Goal: Task Accomplishment & Management: Complete application form

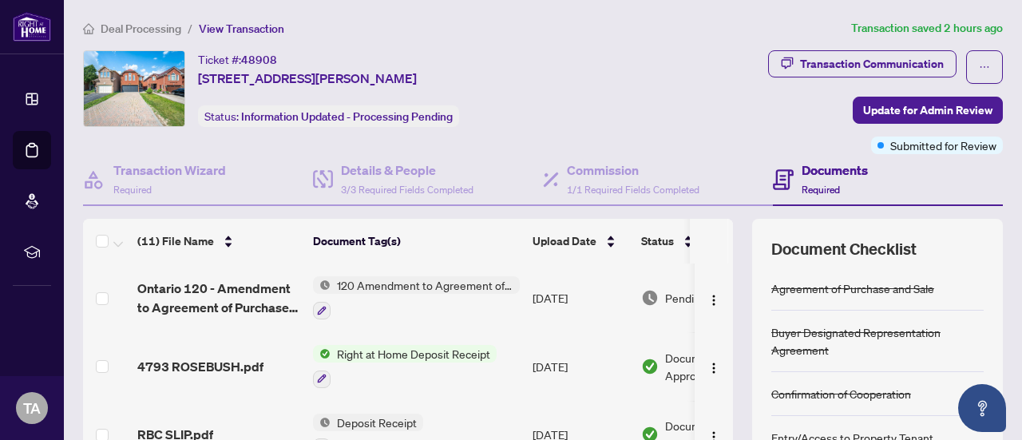
scroll to position [250, 0]
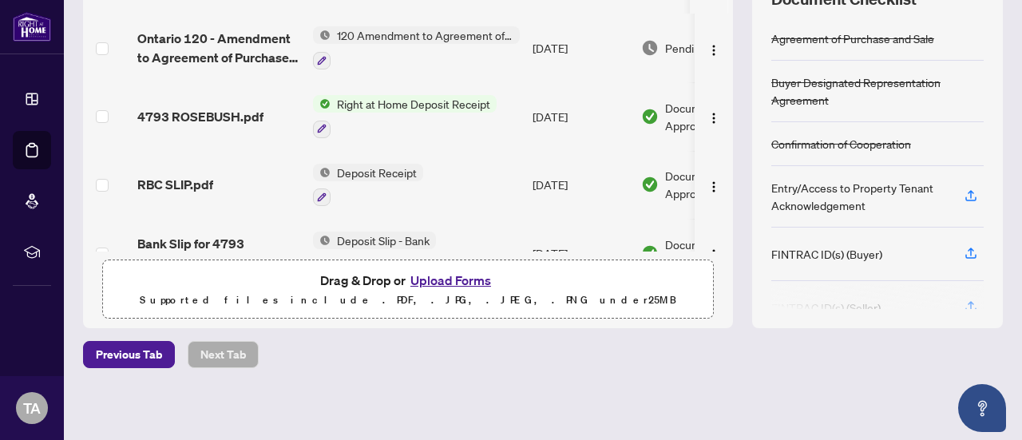
click at [433, 276] on button "Upload Forms" at bounding box center [451, 280] width 90 height 21
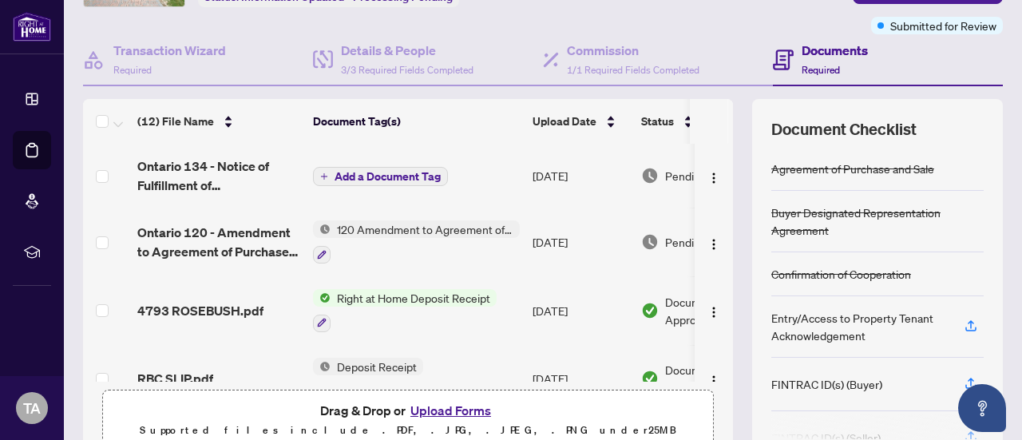
scroll to position [137, 0]
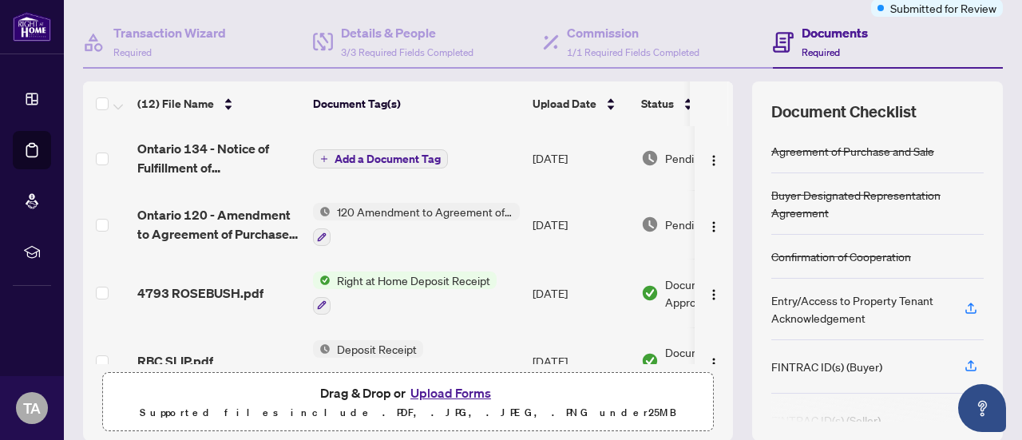
click at [393, 159] on span "Add a Document Tag" at bounding box center [388, 158] width 106 height 11
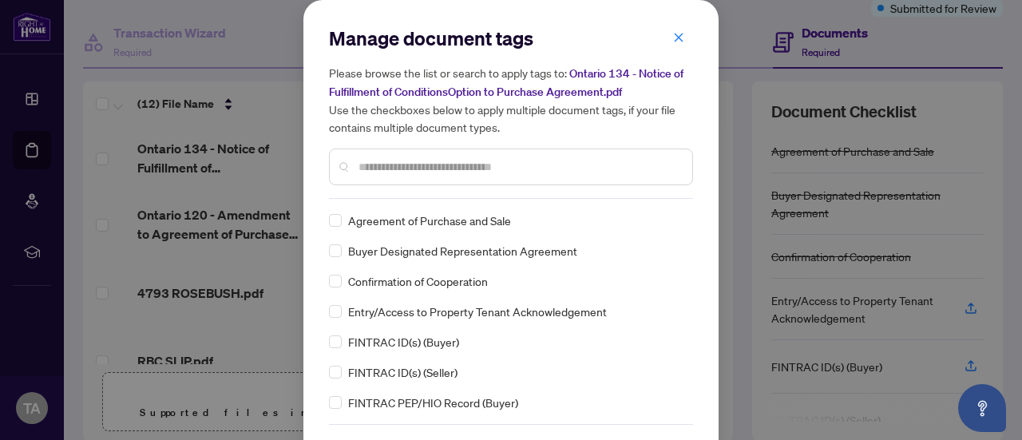
click at [378, 172] on input "text" at bounding box center [518, 167] width 321 height 18
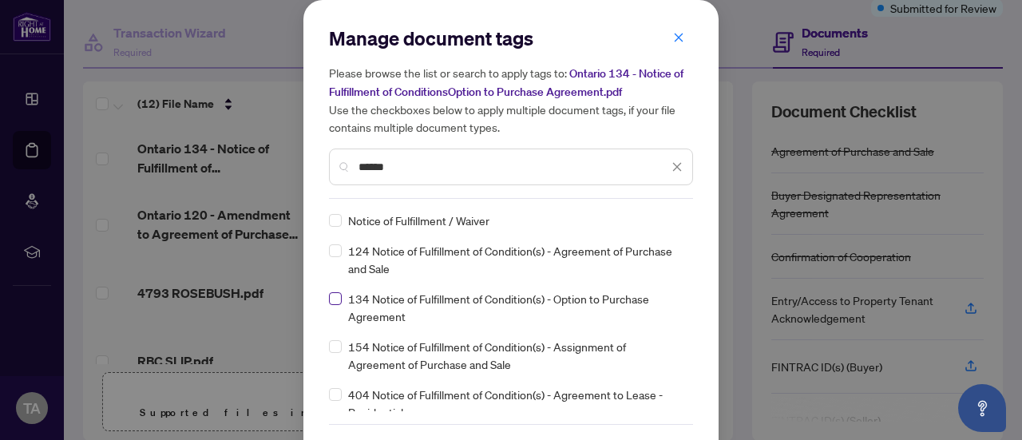
type input "******"
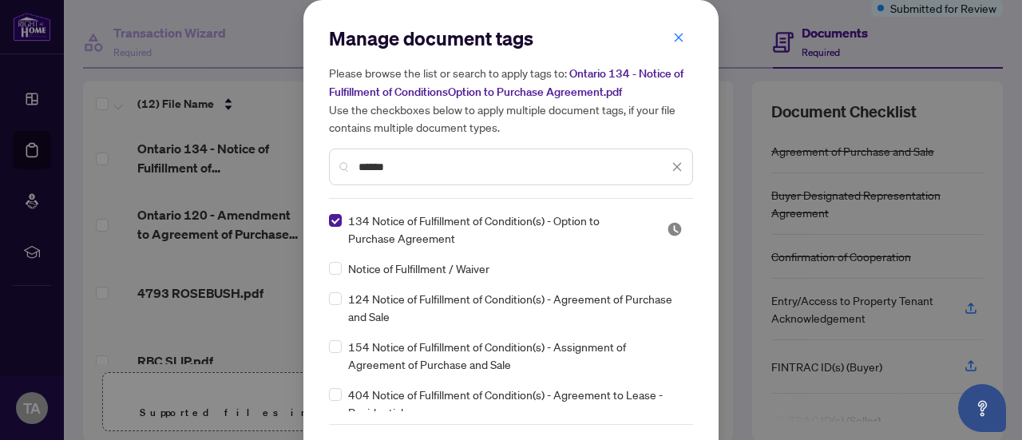
scroll to position [53, 0]
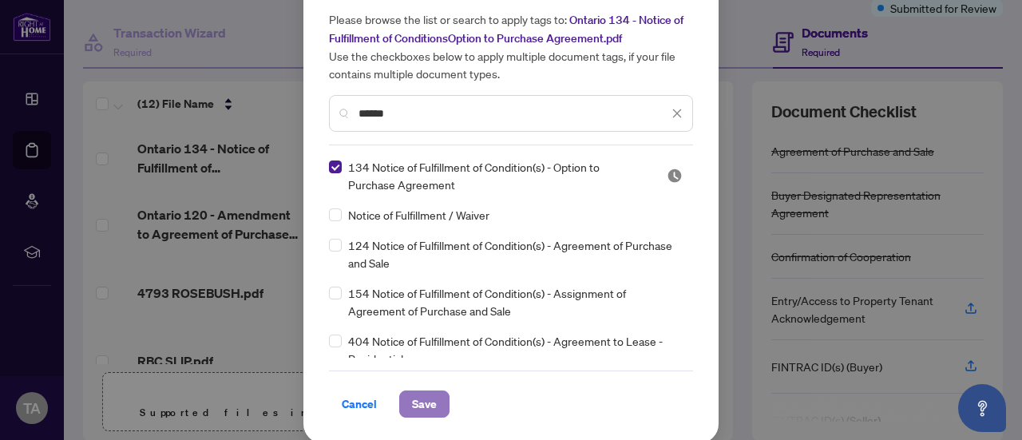
click at [421, 395] on span "Save" at bounding box center [424, 404] width 25 height 26
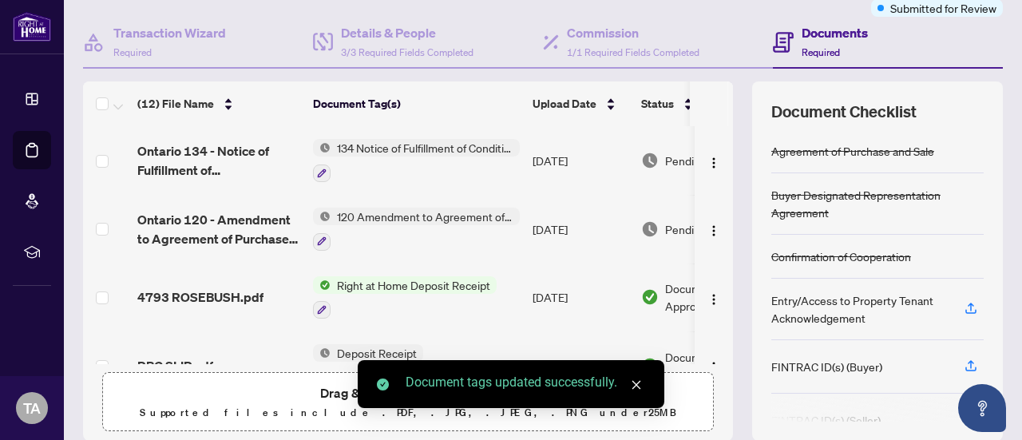
scroll to position [0, 0]
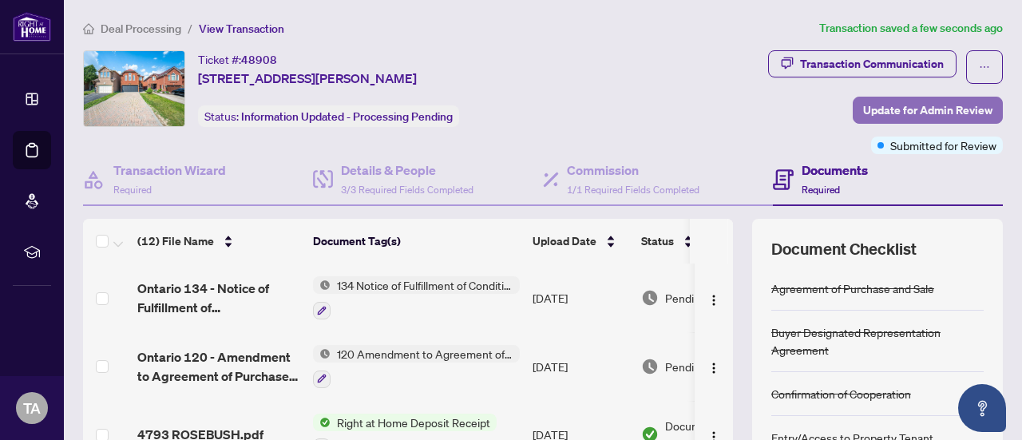
click at [901, 121] on span "Update for Admin Review" at bounding box center [927, 110] width 129 height 26
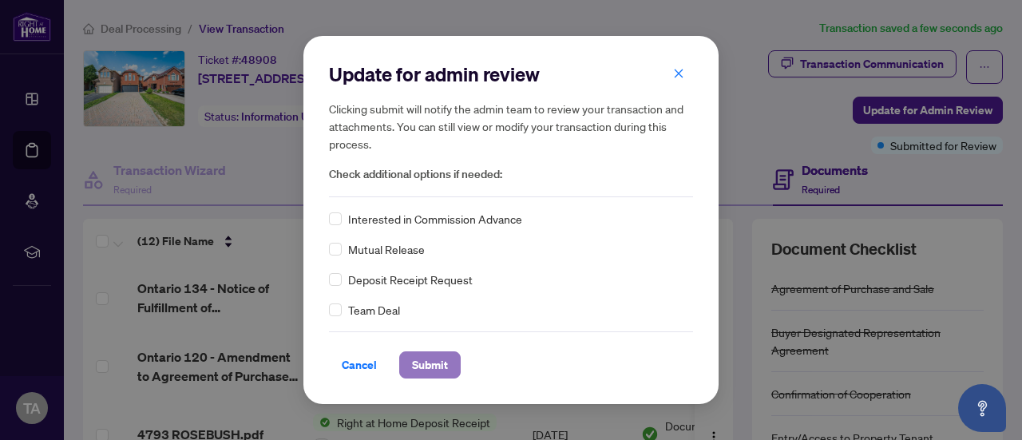
click at [431, 366] on span "Submit" at bounding box center [430, 365] width 36 height 26
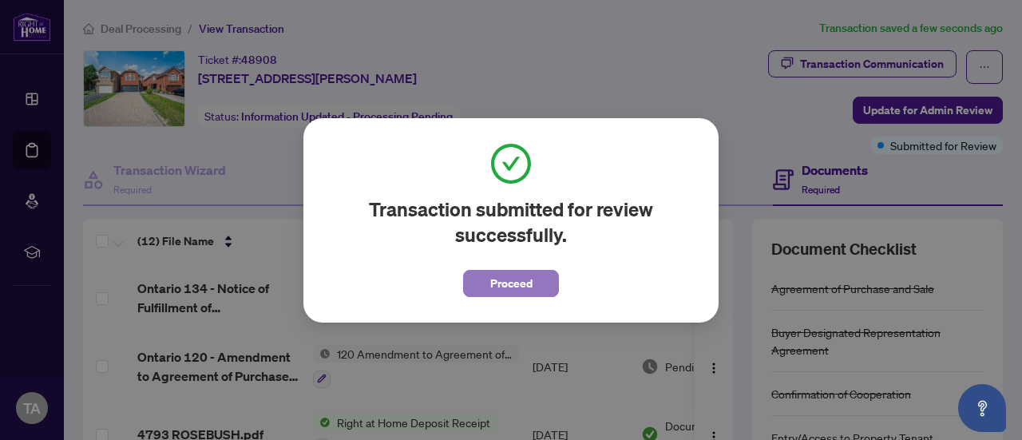
click at [509, 284] on span "Proceed" at bounding box center [511, 284] width 42 height 26
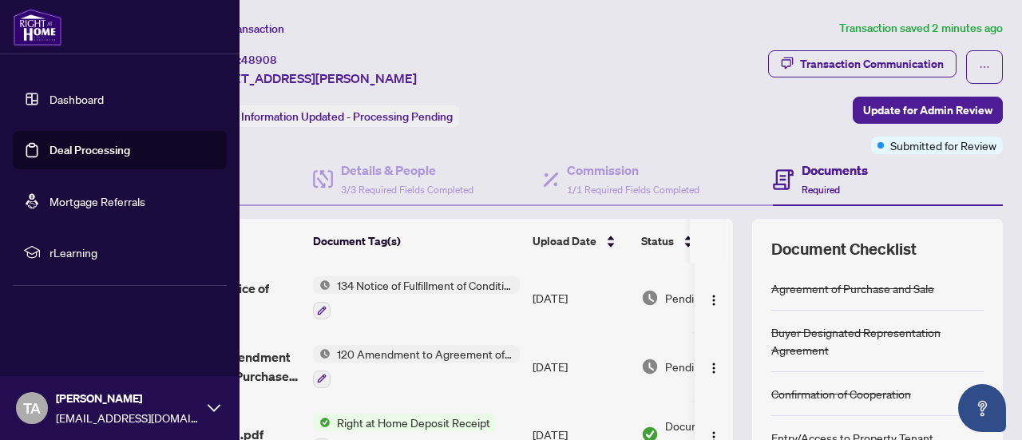
click at [101, 152] on link "Deal Processing" at bounding box center [89, 150] width 81 height 14
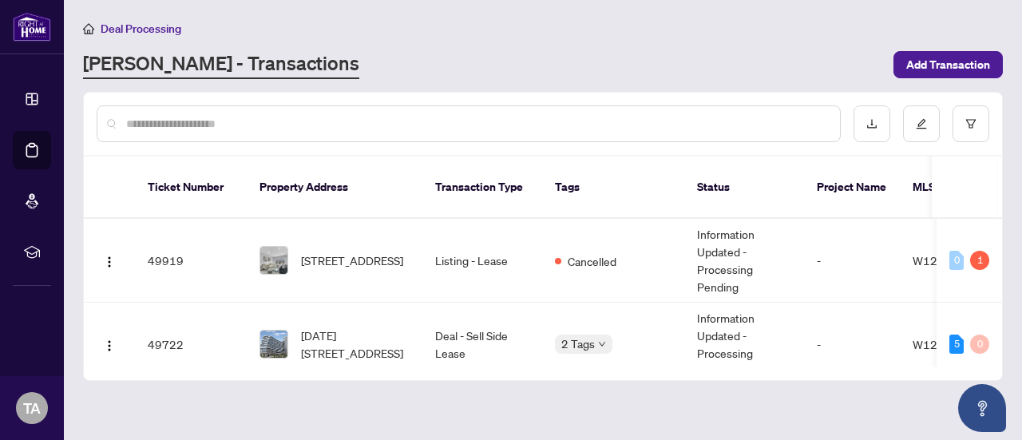
click at [406, 117] on input "text" at bounding box center [476, 124] width 701 height 18
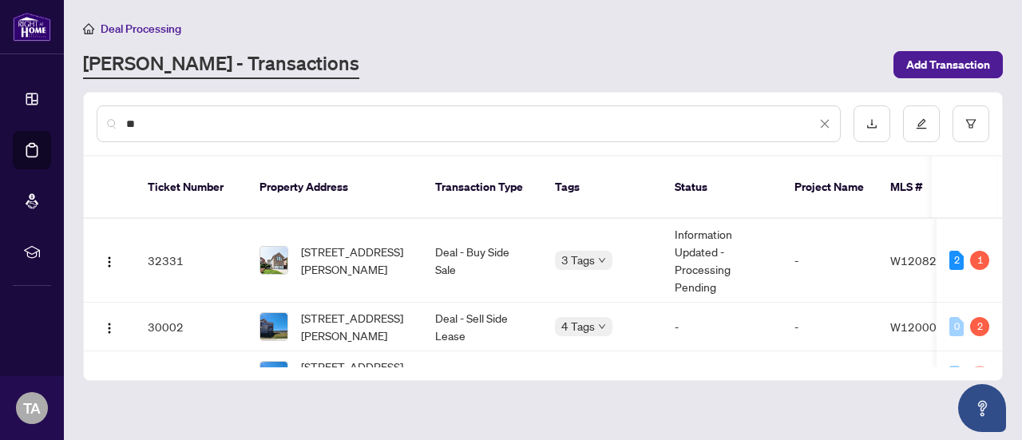
type input "**"
